Goal: Information Seeking & Learning: Learn about a topic

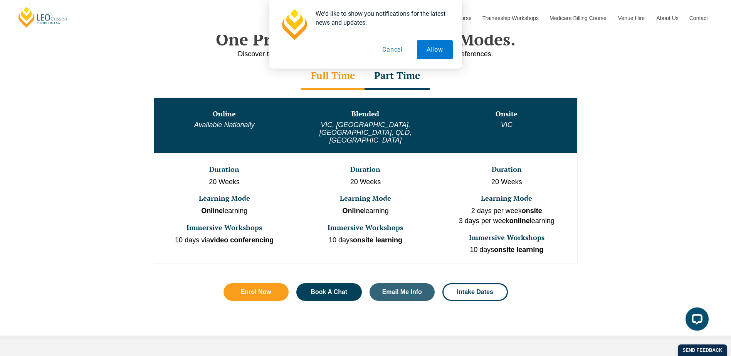
click at [385, 49] on button "Cancel" at bounding box center [392, 49] width 40 height 19
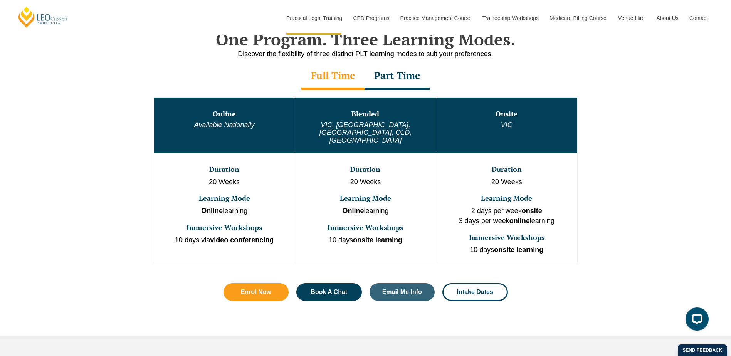
click at [384, 76] on div "Part Time" at bounding box center [396, 76] width 65 height 27
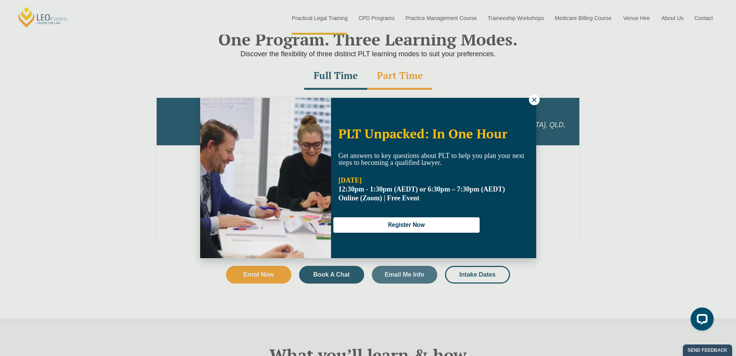
click at [536, 102] on icon at bounding box center [534, 99] width 7 height 7
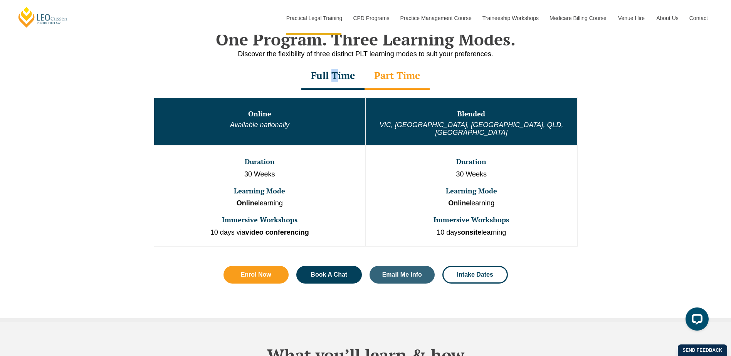
drag, startPoint x: 335, startPoint y: 78, endPoint x: 334, endPoint y: 84, distance: 5.5
click at [334, 84] on div "Full Time" at bounding box center [332, 76] width 63 height 27
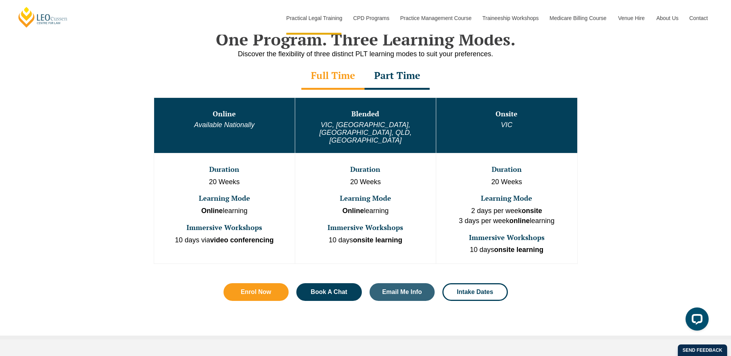
click at [397, 75] on div "Part Time" at bounding box center [396, 76] width 65 height 27
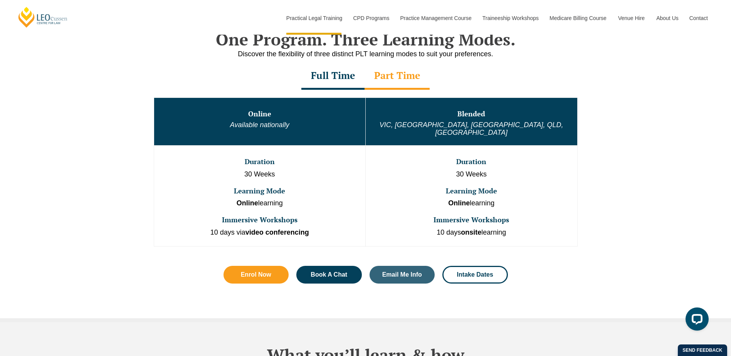
click at [330, 86] on div "Full Time" at bounding box center [332, 76] width 63 height 27
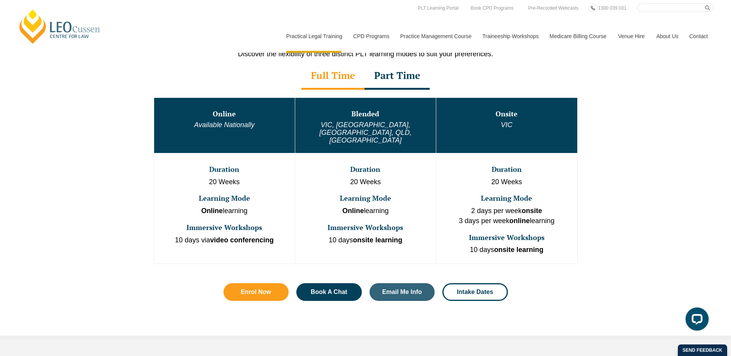
click at [335, 70] on div "Full Time" at bounding box center [332, 76] width 63 height 27
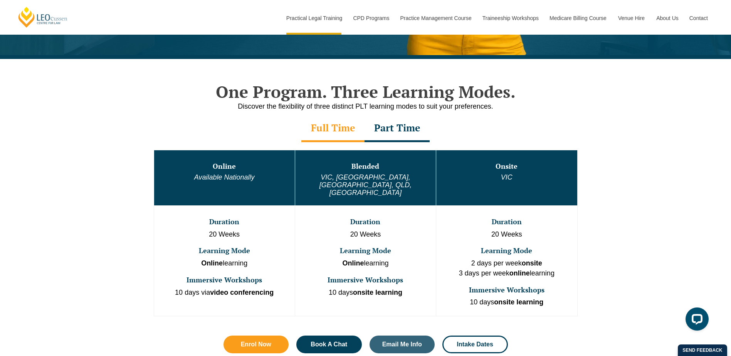
scroll to position [347, 0]
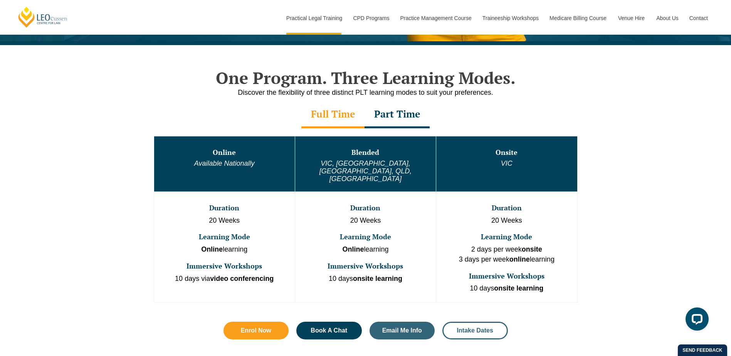
click at [490, 327] on span "Intake Dates" at bounding box center [475, 330] width 36 height 6
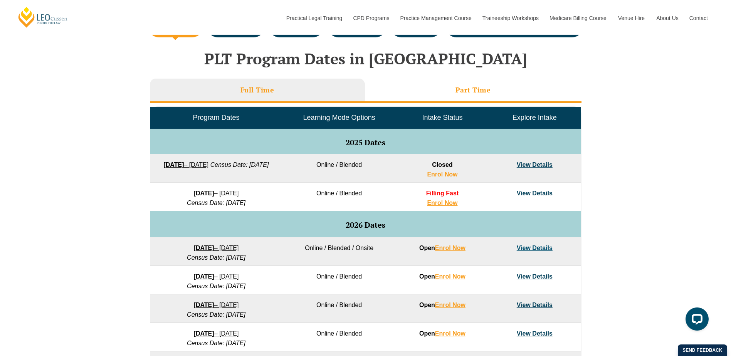
scroll to position [308, 0]
click at [431, 89] on li "Part Time" at bounding box center [473, 91] width 216 height 25
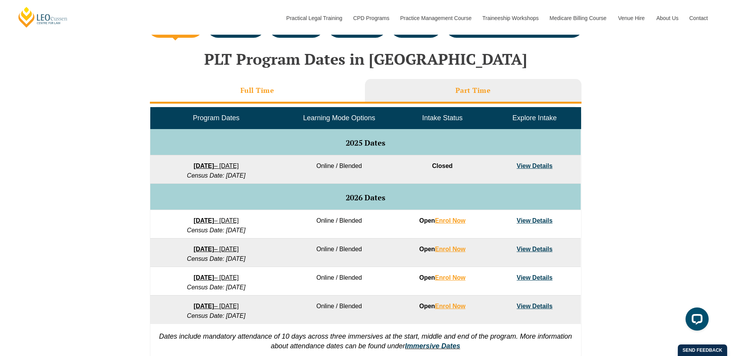
click at [347, 94] on li "Full Time" at bounding box center [257, 91] width 215 height 25
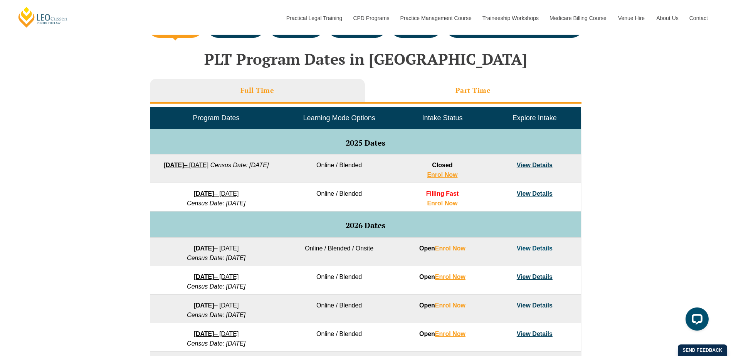
click at [420, 89] on li "Part Time" at bounding box center [473, 91] width 216 height 25
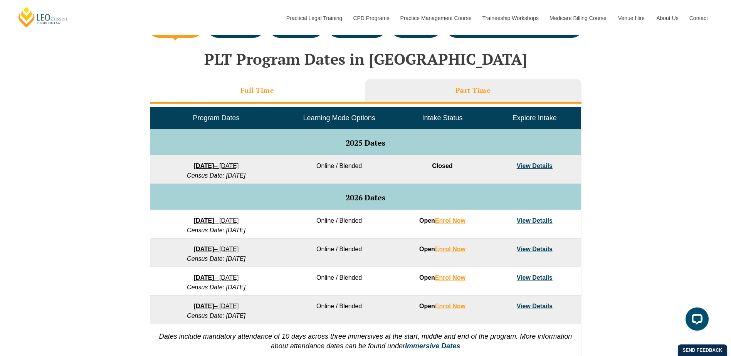
click at [310, 97] on li "Full Time" at bounding box center [257, 91] width 215 height 25
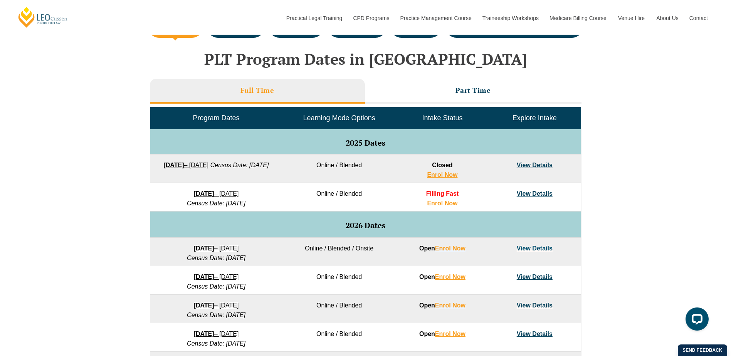
scroll to position [347, 0]
